Goal: Task Accomplishment & Management: Use online tool/utility

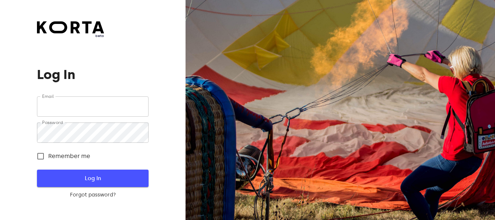
type input "[PERSON_NAME][EMAIL_ADDRESS][DOMAIN_NAME]"
click at [109, 174] on span "Log In" at bounding box center [93, 178] width 88 height 9
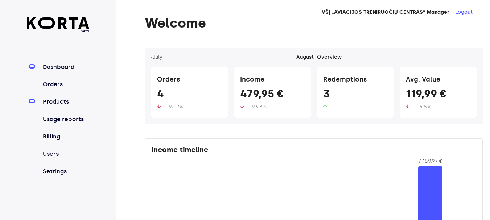
click at [57, 102] on link "Products" at bounding box center [65, 102] width 48 height 9
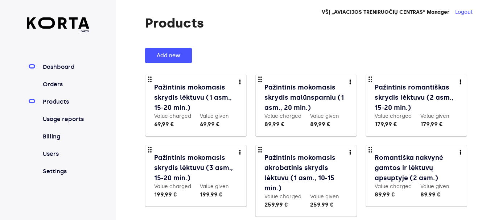
click at [61, 63] on link "Dashboard" at bounding box center [65, 67] width 48 height 9
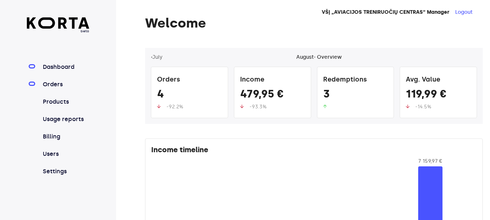
click at [49, 82] on link "Orders" at bounding box center [65, 84] width 48 height 9
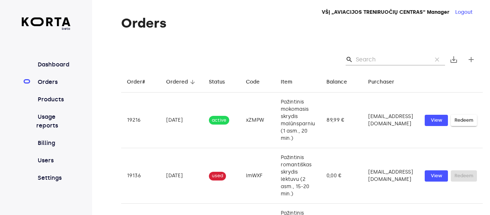
click at [386, 53] on div "search clear save_alt add" at bounding box center [301, 59] width 361 height 23
click at [385, 56] on input "Search" at bounding box center [391, 60] width 70 height 12
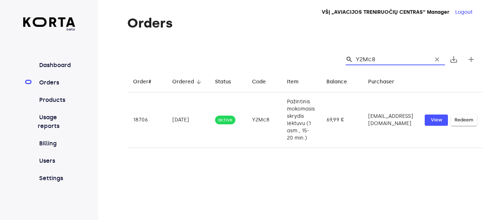
type input "Y2Mc8"
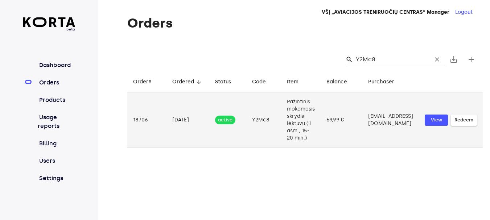
click at [285, 119] on td "Pažintinis mokomasis skrydis lėktuvu (1 asm., 15-20 min.)" at bounding box center [301, 119] width 40 height 55
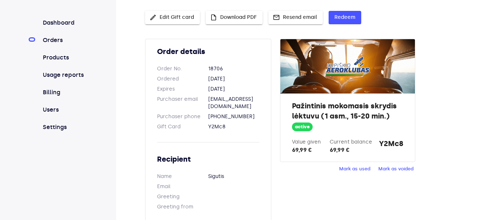
scroll to position [47, 0]
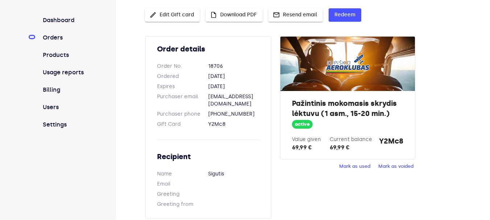
click at [356, 165] on span "Mark as used" at bounding box center [354, 166] width 31 height 8
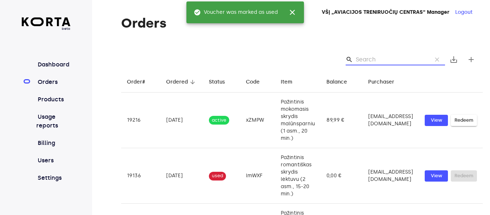
click at [380, 62] on input "Search" at bounding box center [391, 60] width 70 height 12
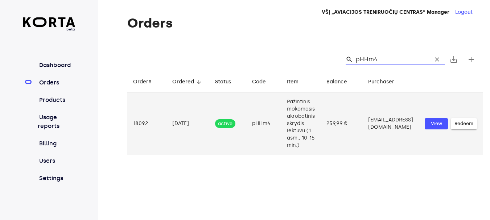
type input "pHHm4"
click at [362, 135] on td "[EMAIL_ADDRESS][DOMAIN_NAME]" at bounding box center [390, 123] width 57 height 63
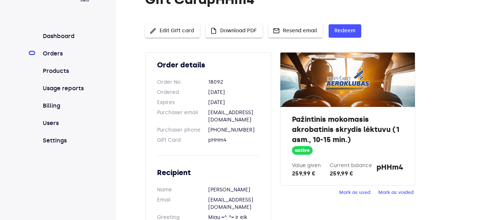
scroll to position [61, 0]
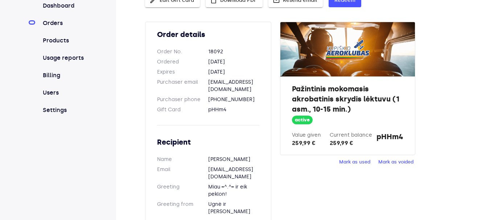
click at [362, 161] on span "Mark as used" at bounding box center [354, 162] width 31 height 8
